Goal: Find specific page/section: Find specific page/section

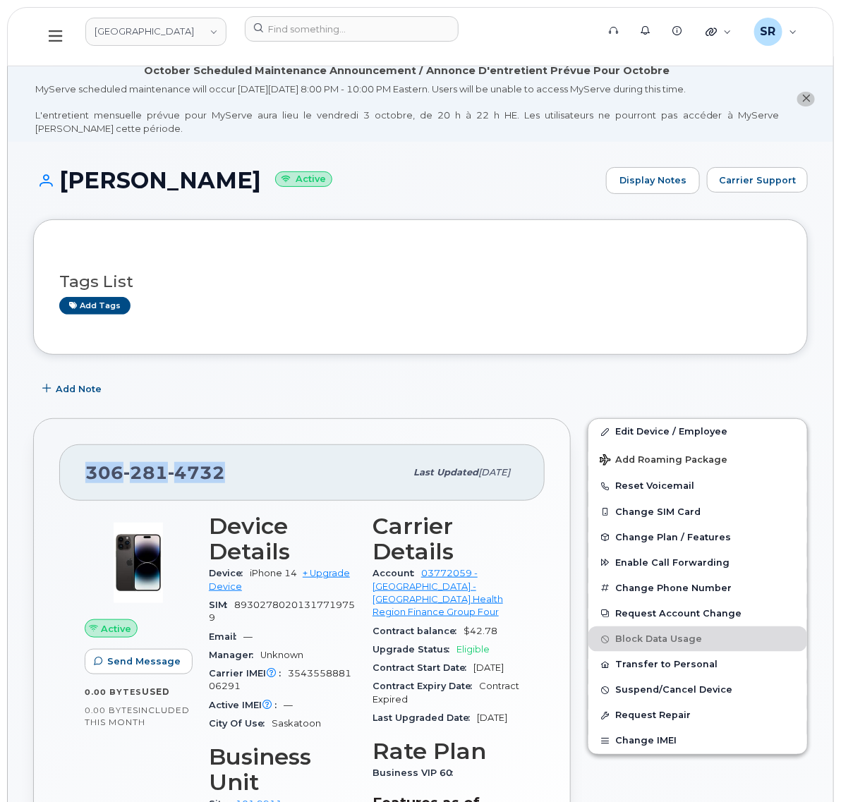
click at [69, 32] on button at bounding box center [55, 36] width 45 height 41
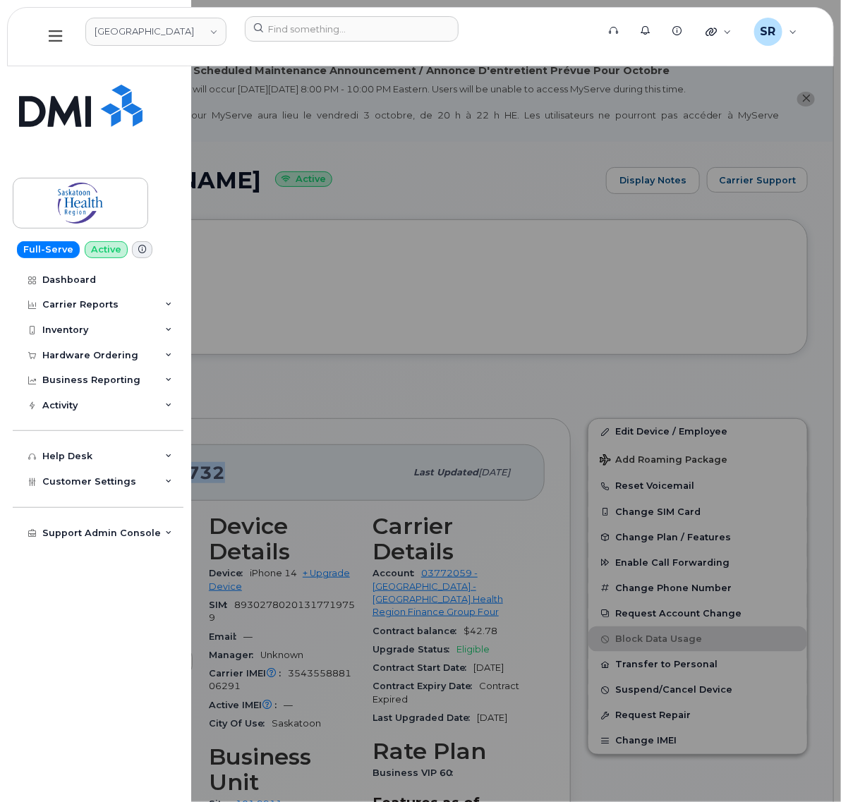
click at [69, 32] on button at bounding box center [55, 36] width 45 height 41
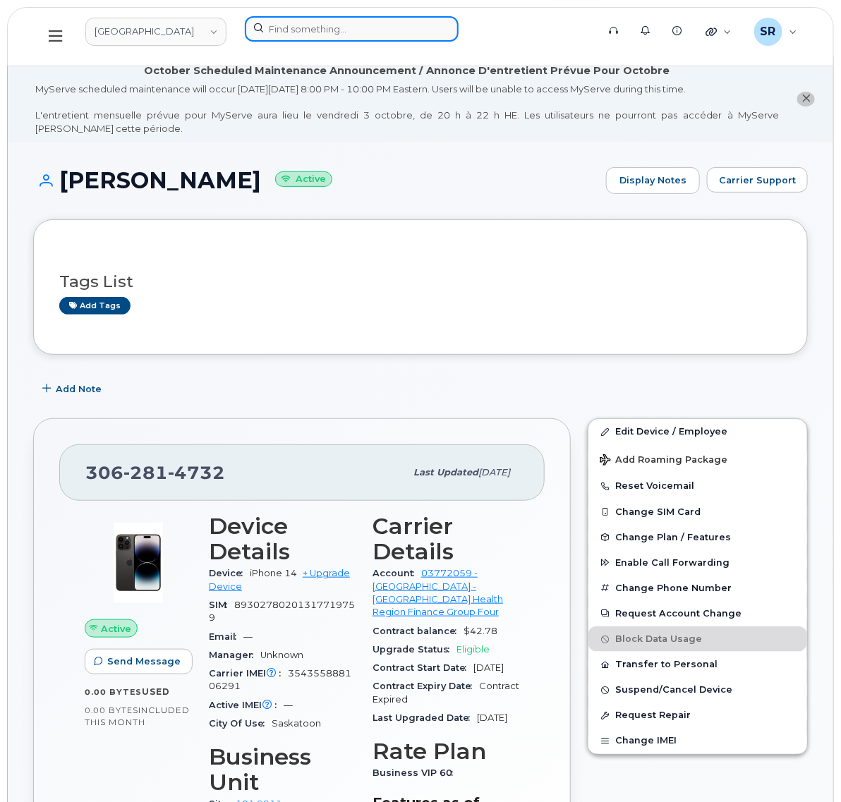
click at [305, 28] on input at bounding box center [352, 28] width 214 height 25
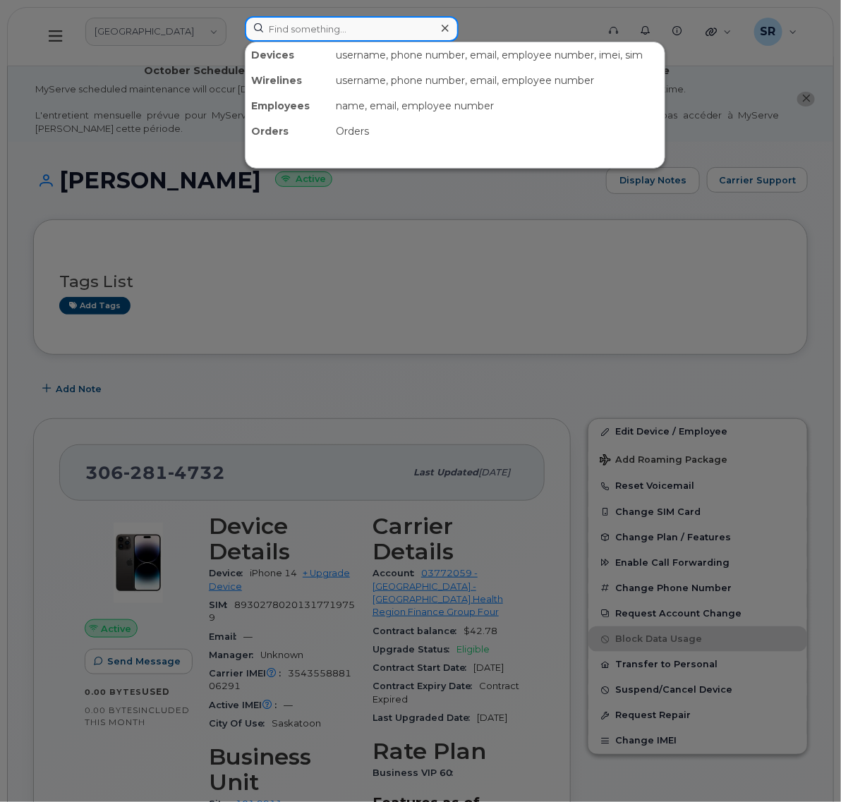
paste input "9472606850"
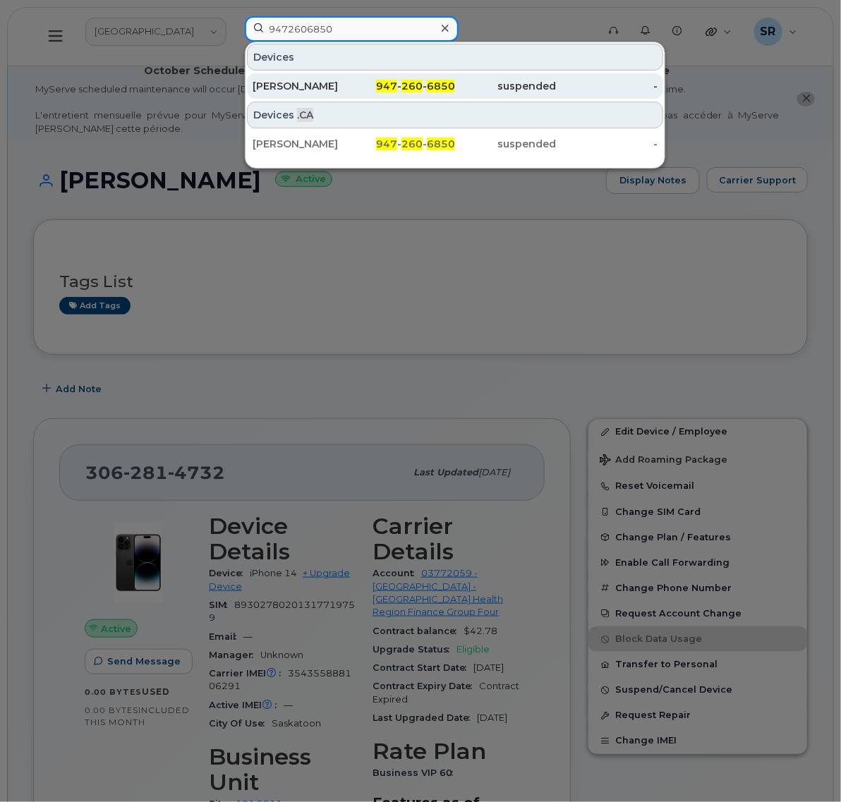
type input "9472606850"
click at [309, 90] on div "[PERSON_NAME]" at bounding box center [304, 86] width 102 height 14
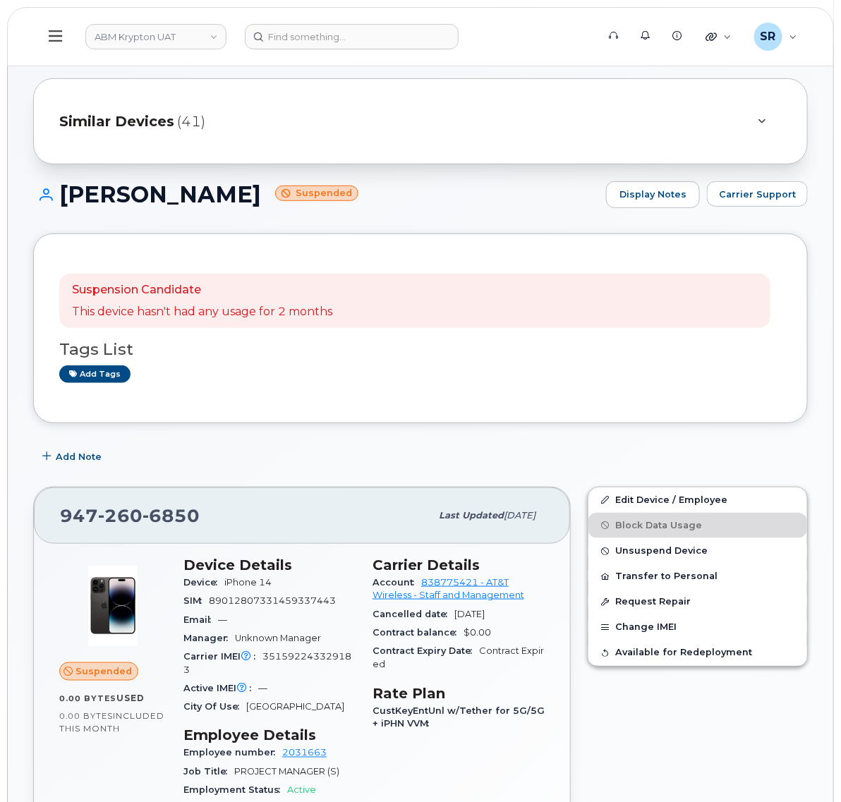
scroll to position [265, 0]
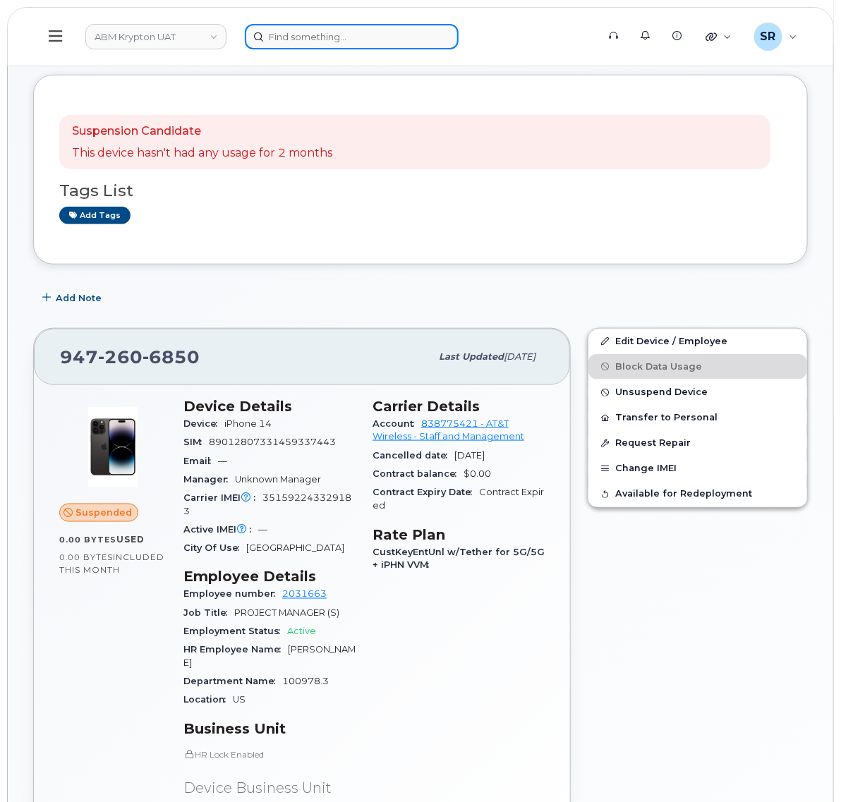
click at [342, 37] on input at bounding box center [352, 36] width 214 height 25
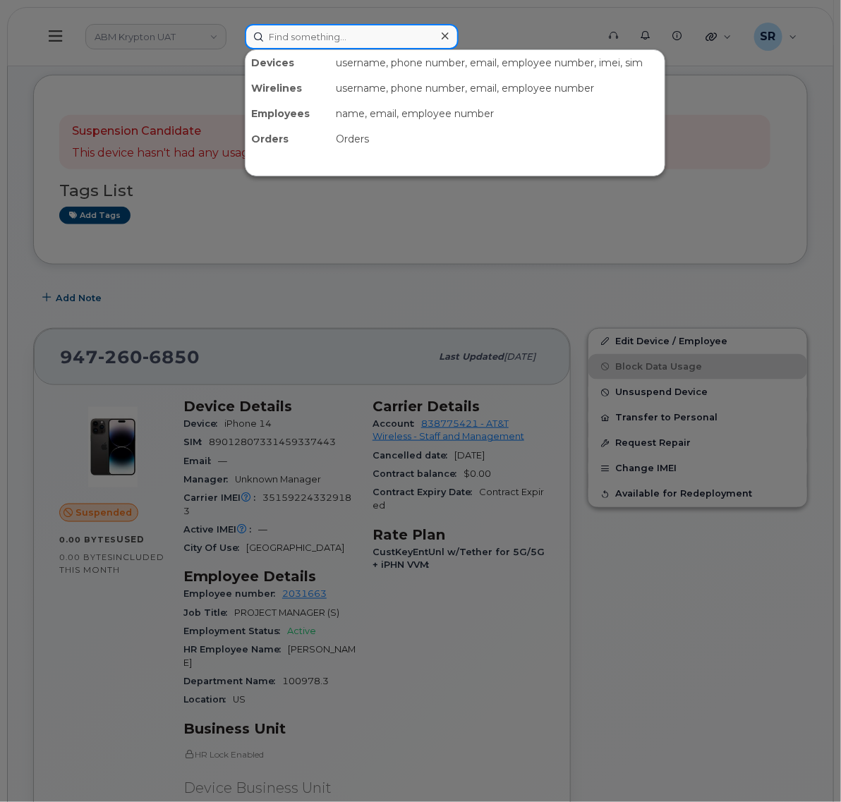
paste input "912-856-2088"
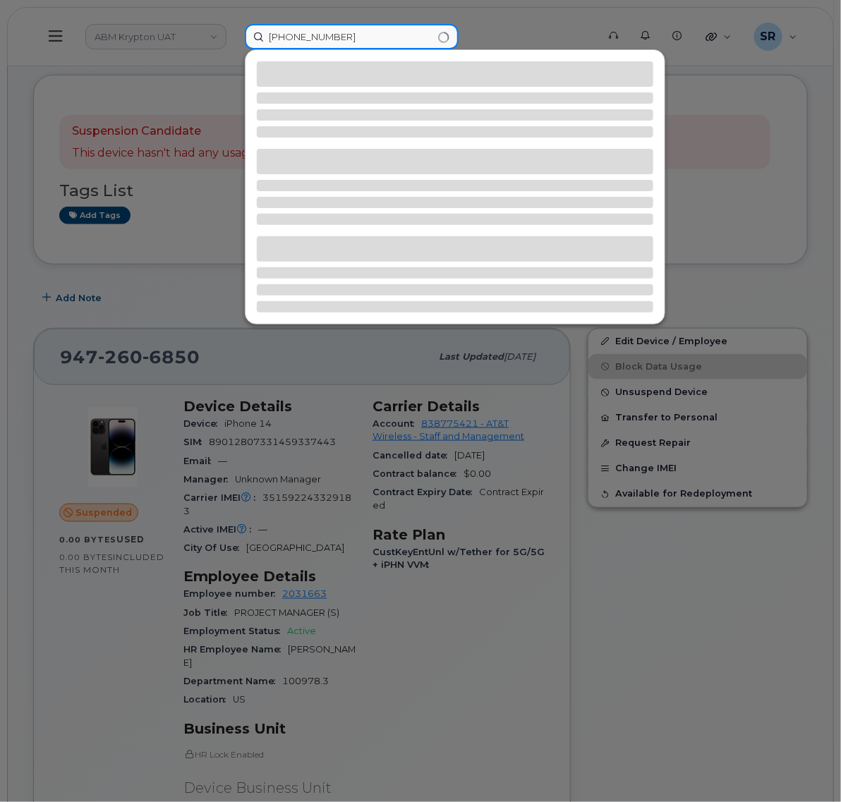
type input "912-856-2088"
